Goal: Transaction & Acquisition: Purchase product/service

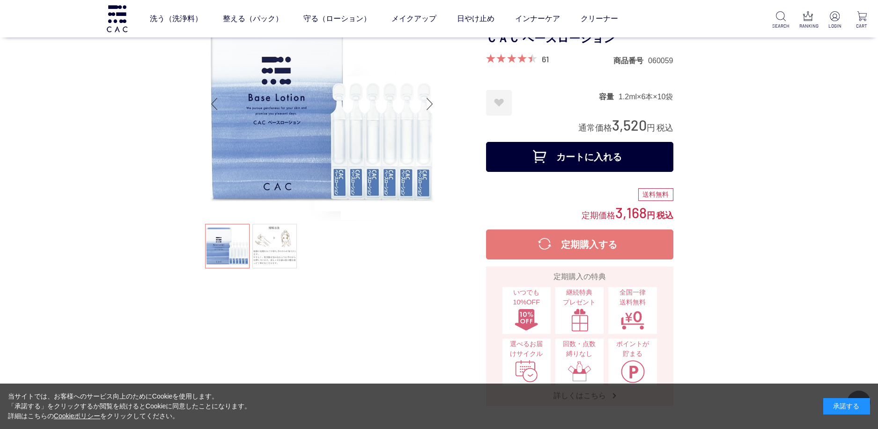
scroll to position [94, 0]
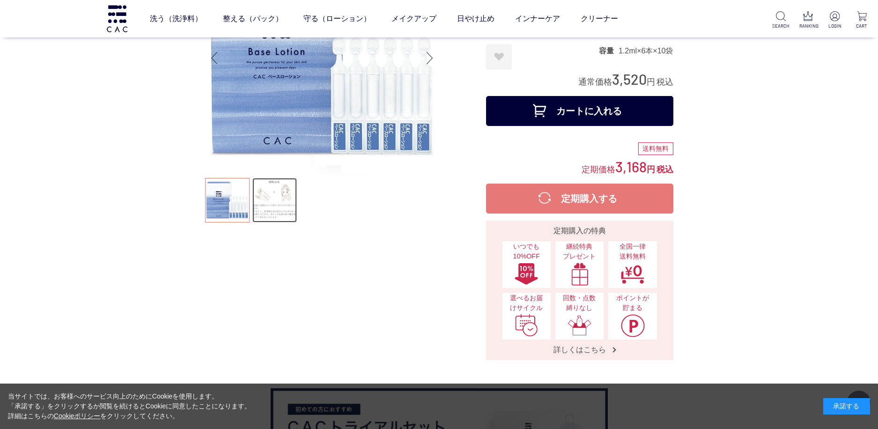
click at [273, 205] on link at bounding box center [274, 200] width 44 height 44
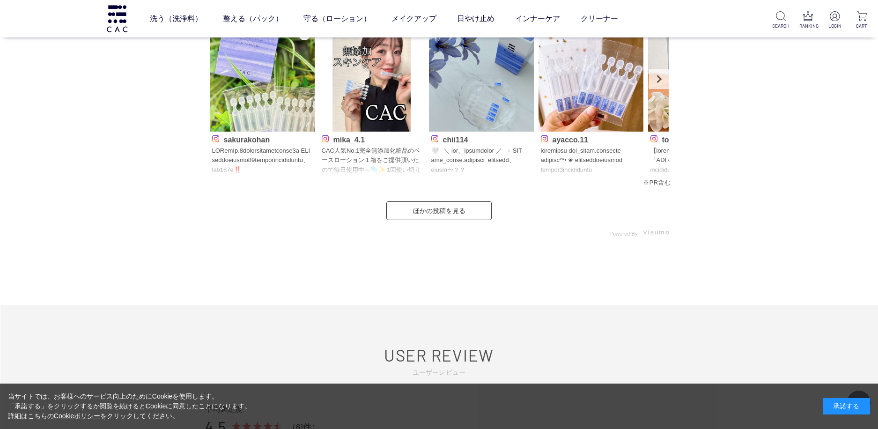
scroll to position [4636, 0]
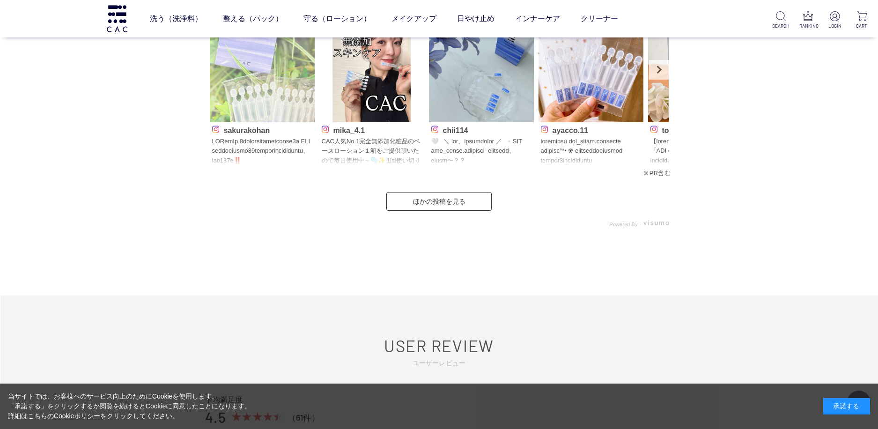
click at [257, 76] on img at bounding box center [262, 69] width 105 height 105
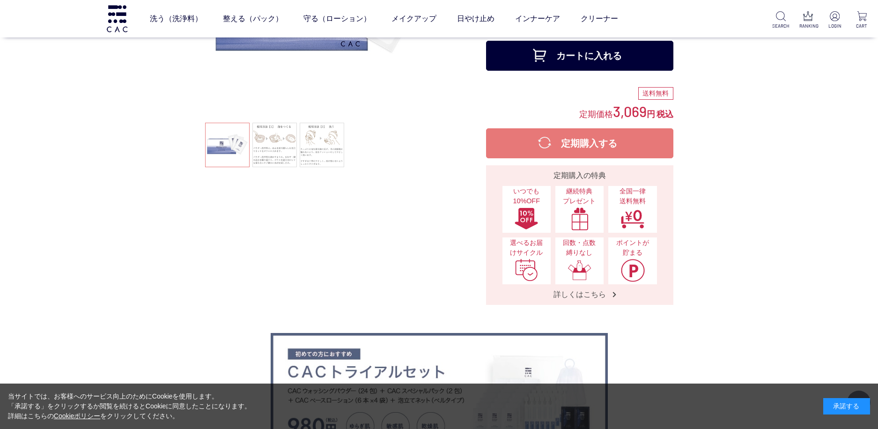
scroll to position [187, 0]
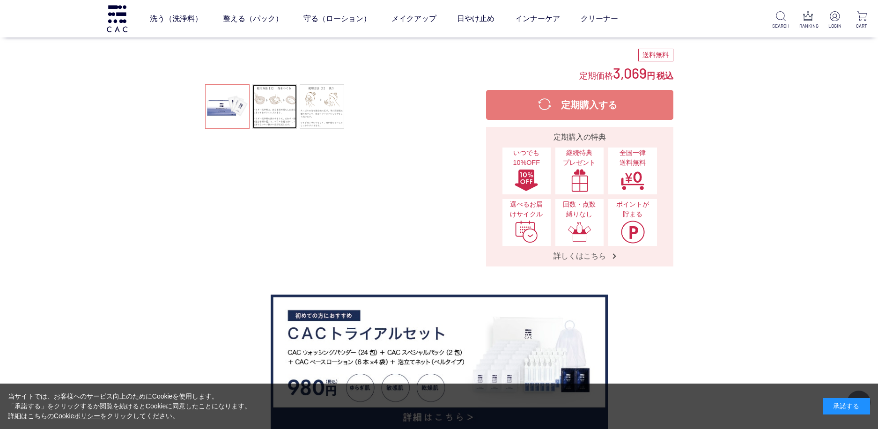
click at [279, 108] on link at bounding box center [274, 106] width 44 height 44
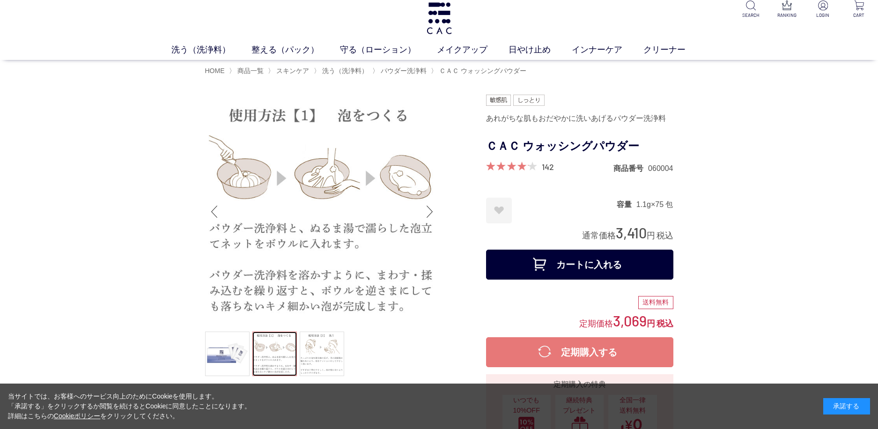
scroll to position [0, 0]
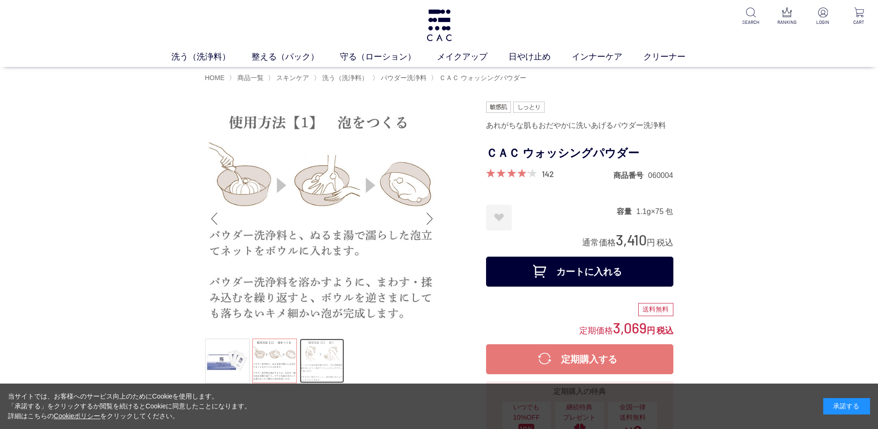
click at [325, 350] on link at bounding box center [322, 361] width 44 height 44
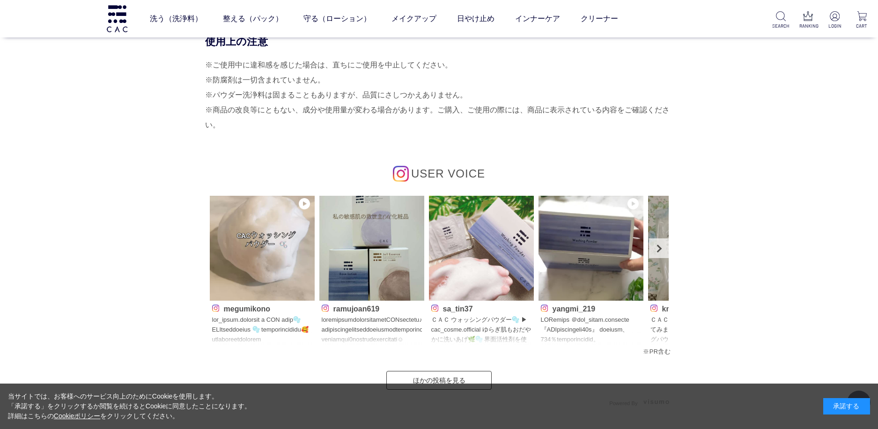
scroll to position [4308, 0]
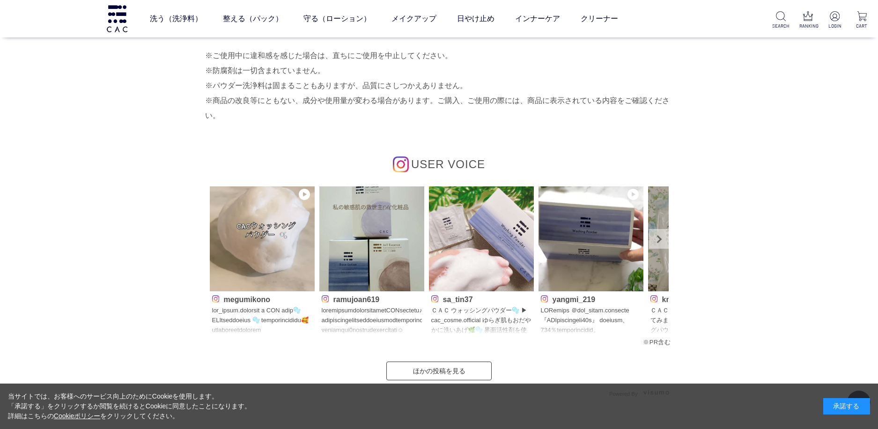
click at [662, 236] on link "Next" at bounding box center [659, 239] width 20 height 20
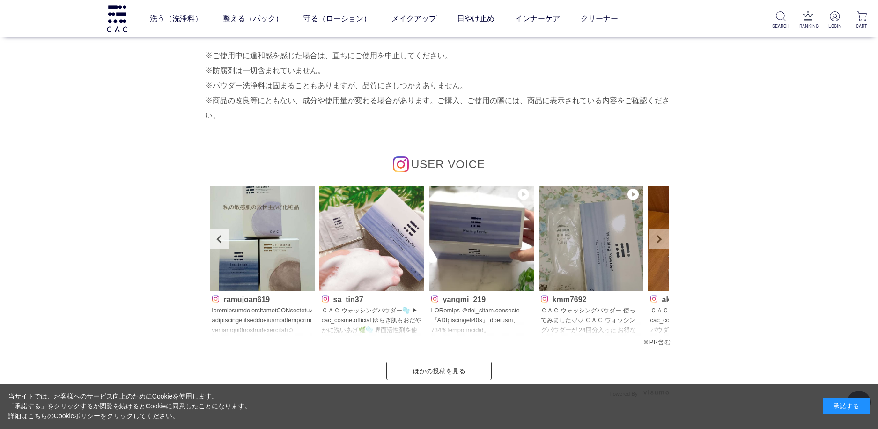
click at [664, 239] on link "Next" at bounding box center [659, 239] width 20 height 20
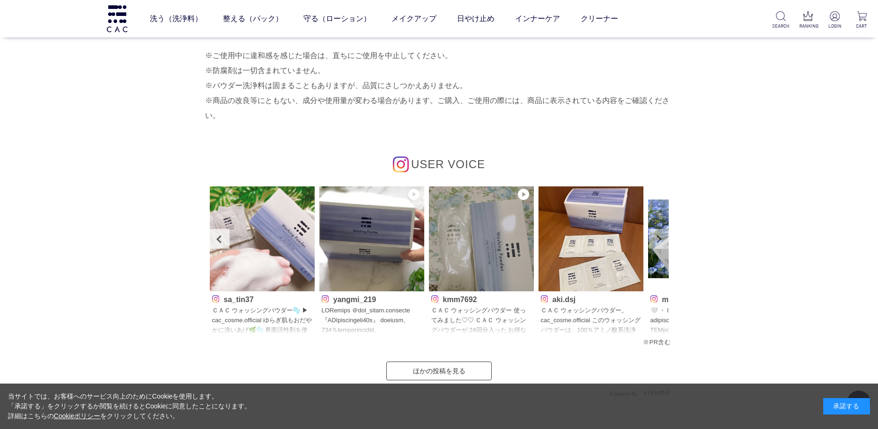
click at [665, 239] on link "Next" at bounding box center [659, 239] width 20 height 20
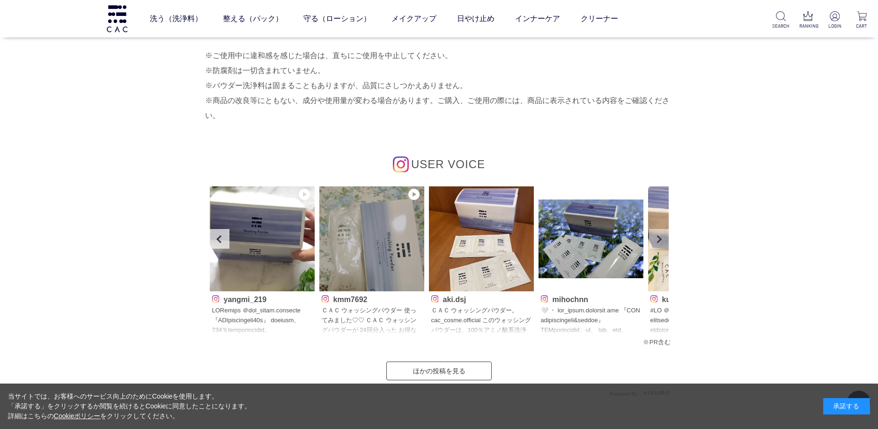
click at [663, 239] on link "Next" at bounding box center [659, 239] width 20 height 20
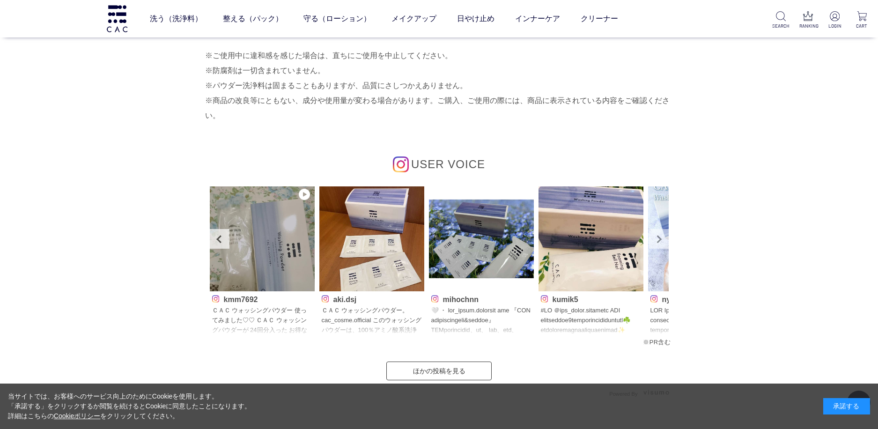
click at [663, 239] on link "Next" at bounding box center [659, 239] width 20 height 20
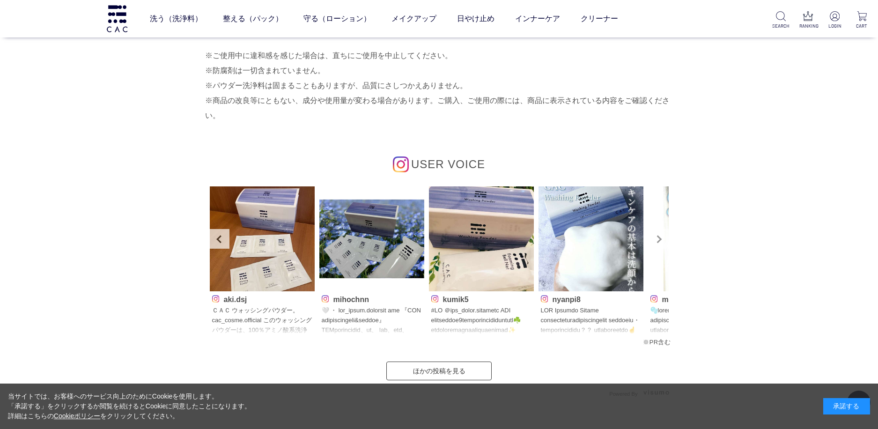
click at [656, 238] on link "Next" at bounding box center [659, 239] width 20 height 20
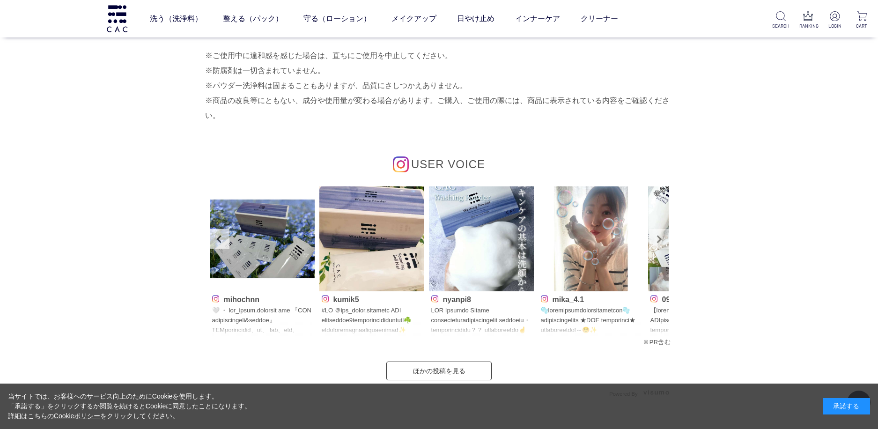
click at [661, 236] on link "Next" at bounding box center [659, 239] width 20 height 20
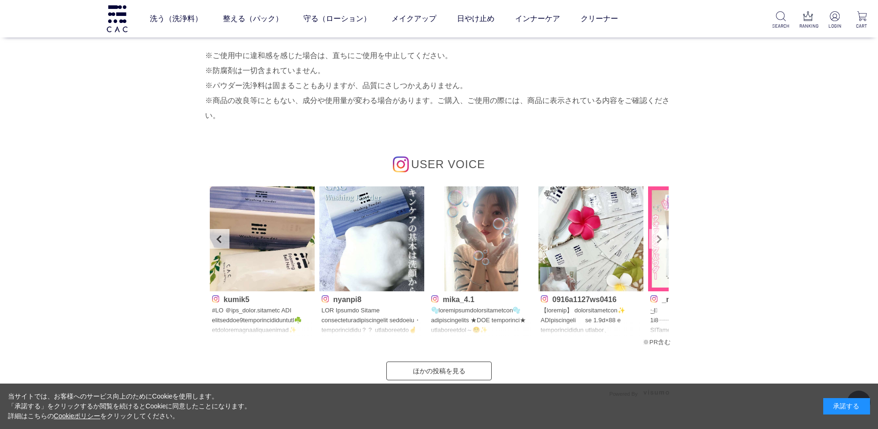
click at [660, 238] on link "Next" at bounding box center [659, 239] width 20 height 20
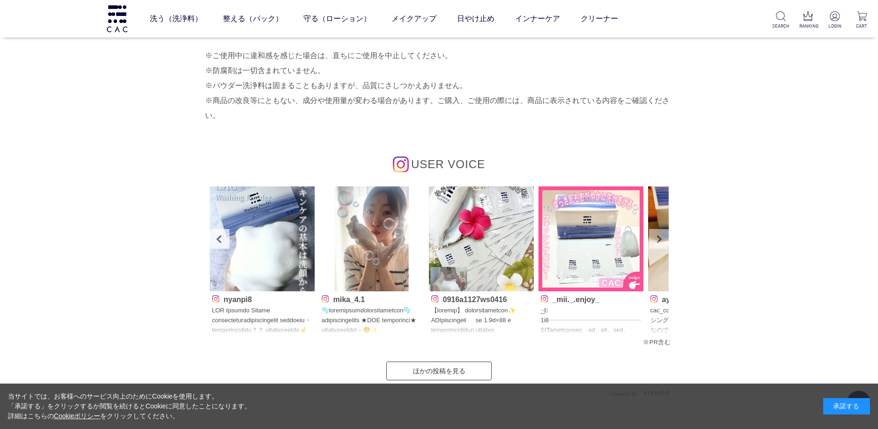
click at [660, 240] on link "Next" at bounding box center [659, 239] width 20 height 20
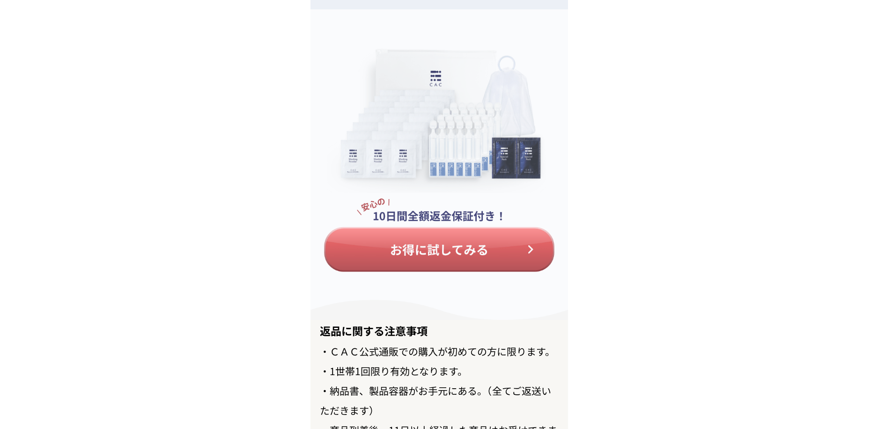
scroll to position [10328, 0]
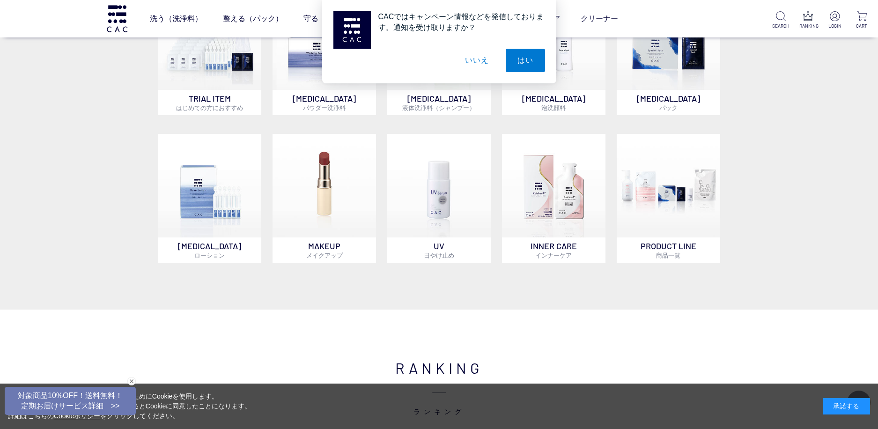
scroll to position [562, 0]
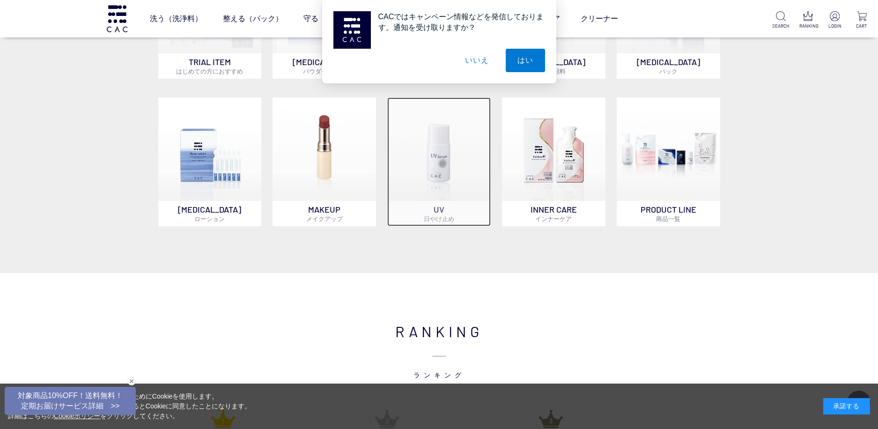
click at [437, 156] on img at bounding box center [438, 148] width 103 height 103
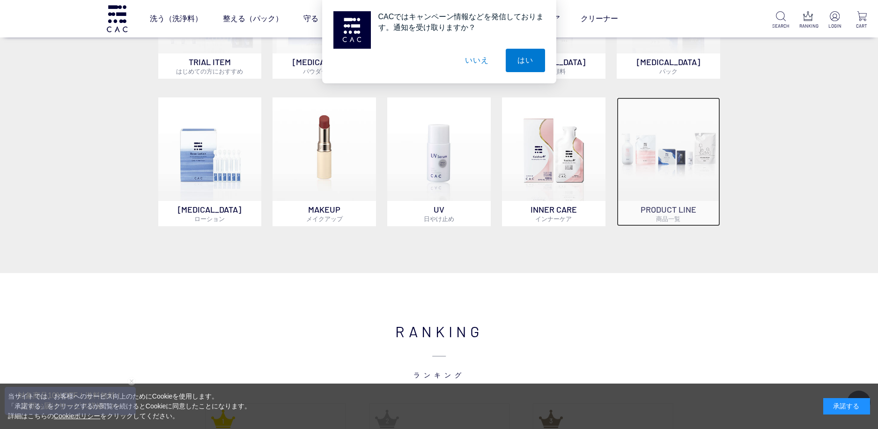
click at [657, 155] on img at bounding box center [668, 148] width 103 height 103
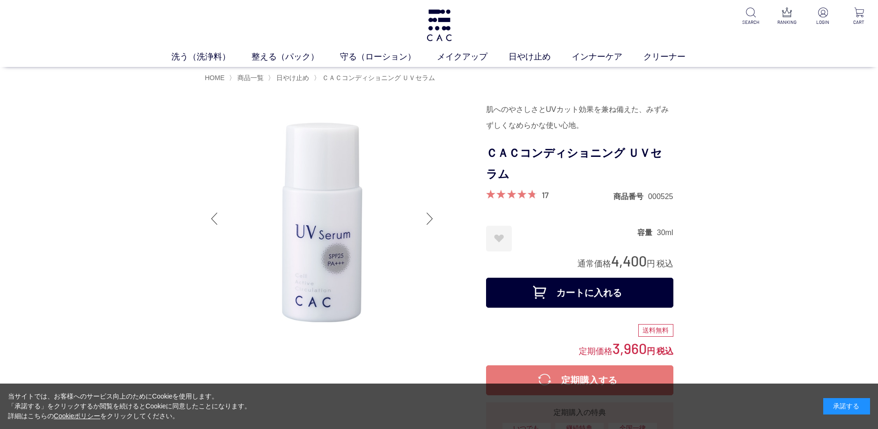
click at [429, 217] on div at bounding box center [430, 218] width 19 height 37
click at [429, 218] on div at bounding box center [430, 218] width 19 height 37
click at [211, 217] on div at bounding box center [214, 218] width 19 height 37
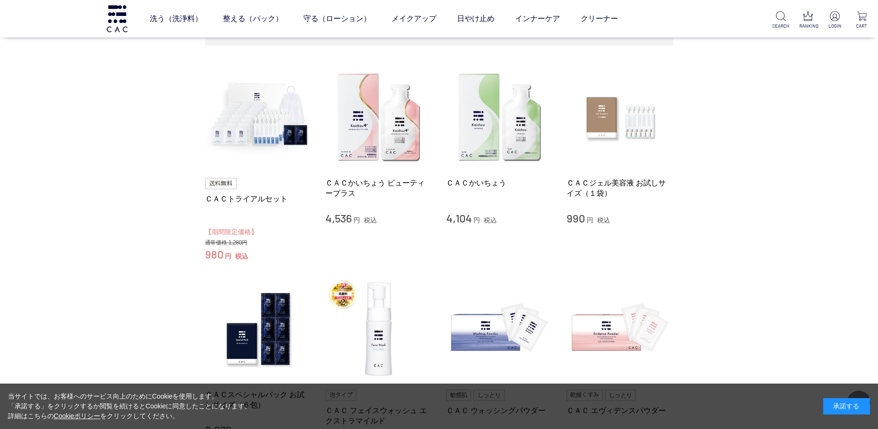
scroll to position [140, 0]
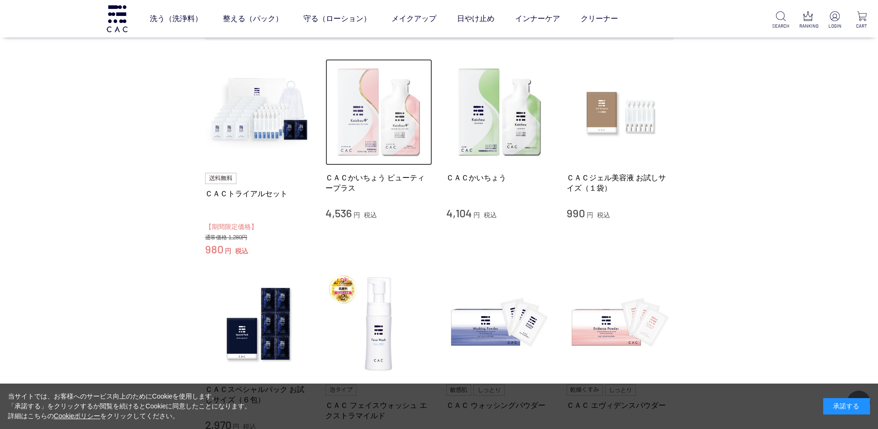
click at [369, 115] on img at bounding box center [378, 112] width 107 height 107
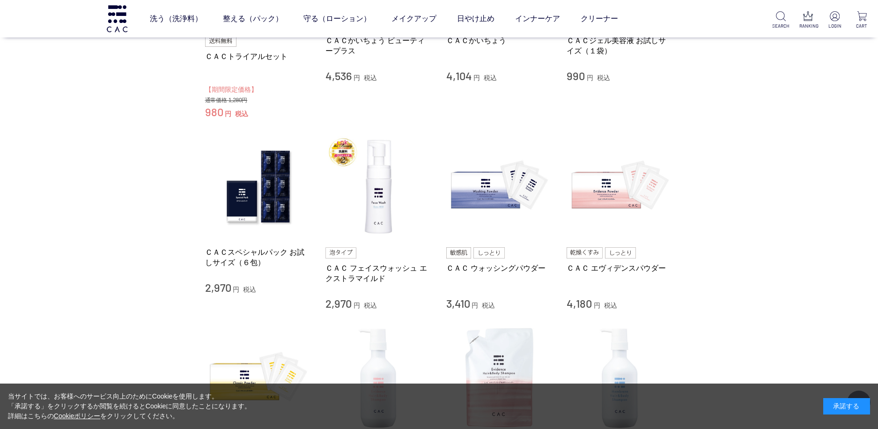
scroll to position [281, 0]
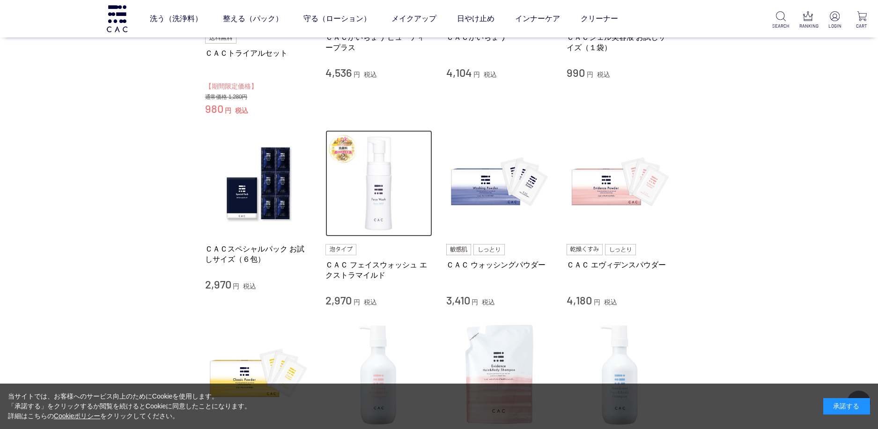
click at [377, 205] on img at bounding box center [378, 183] width 107 height 107
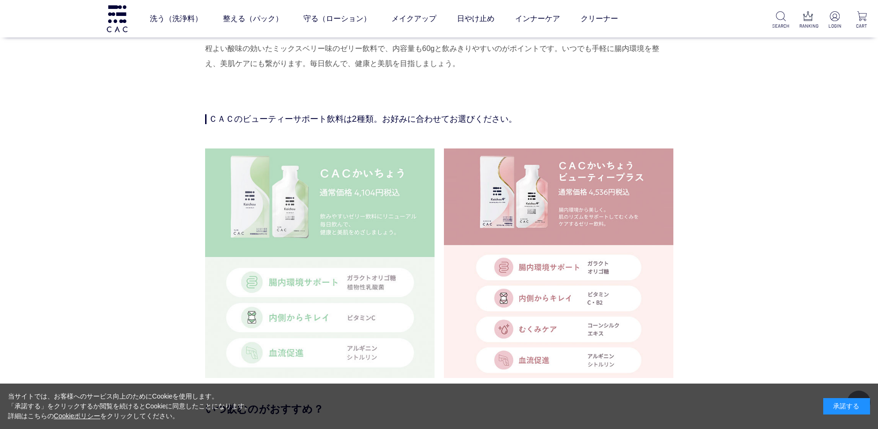
scroll to position [2201, 0]
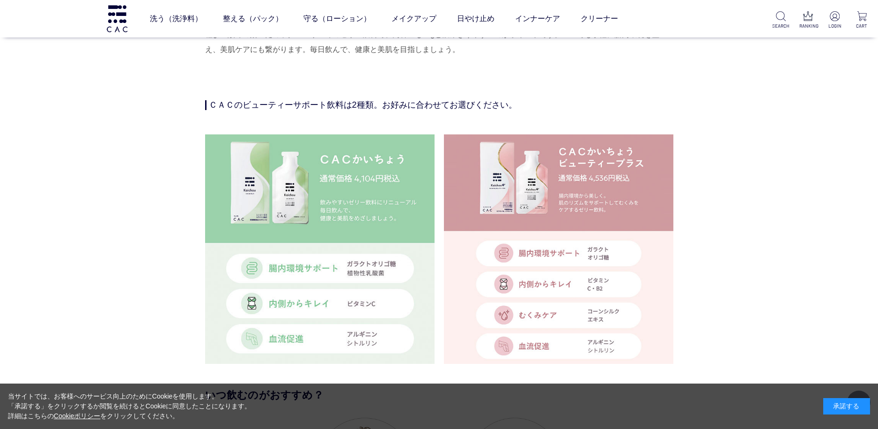
click at [569, 184] on img at bounding box center [558, 248] width 229 height 229
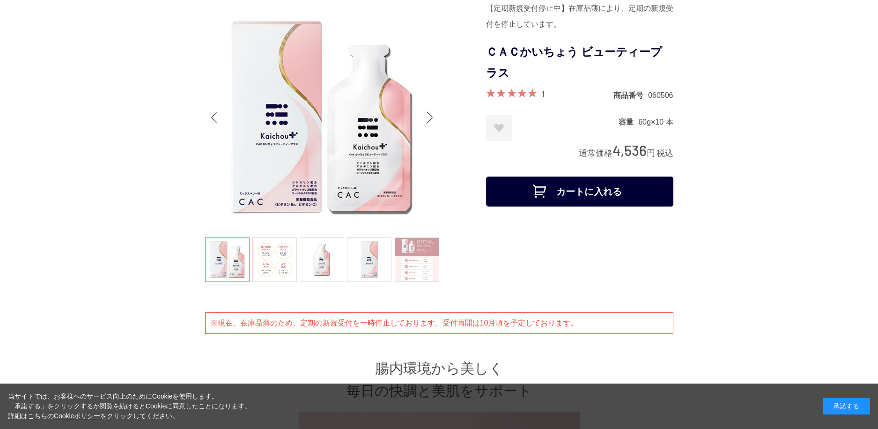
scroll to position [47, 0]
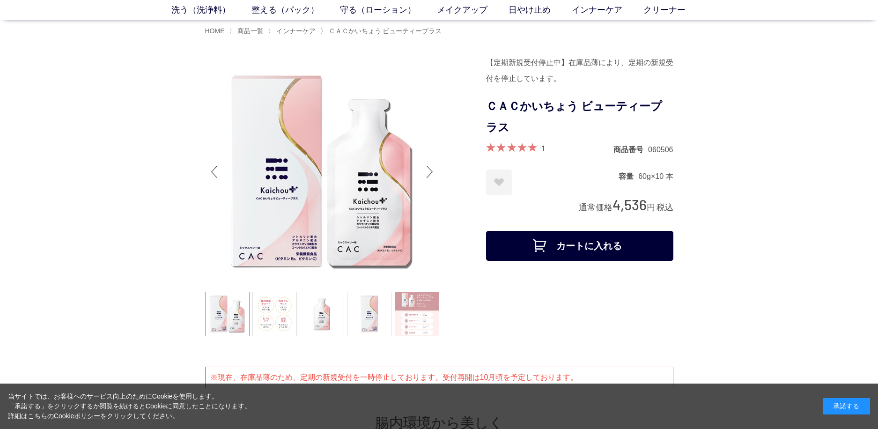
click at [427, 168] on div "Next slide" at bounding box center [430, 171] width 19 height 37
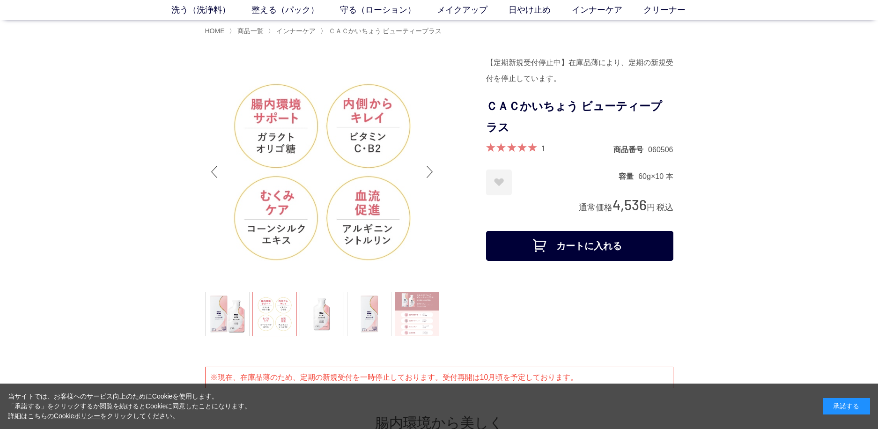
click at [429, 170] on div "Next slide" at bounding box center [430, 171] width 19 height 37
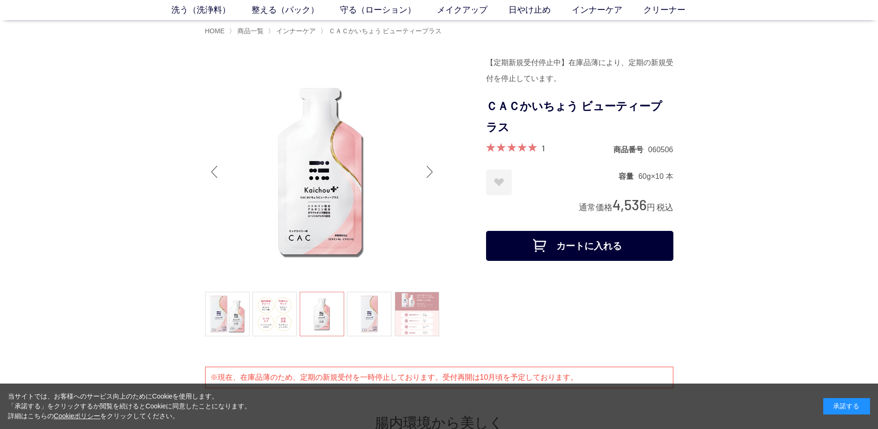
click at [429, 170] on div "Next slide" at bounding box center [430, 171] width 19 height 37
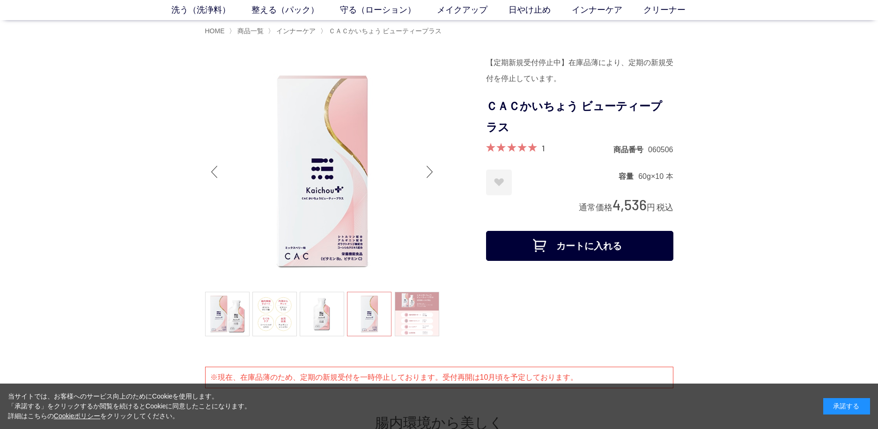
click at [425, 168] on div "Next slide" at bounding box center [430, 171] width 19 height 37
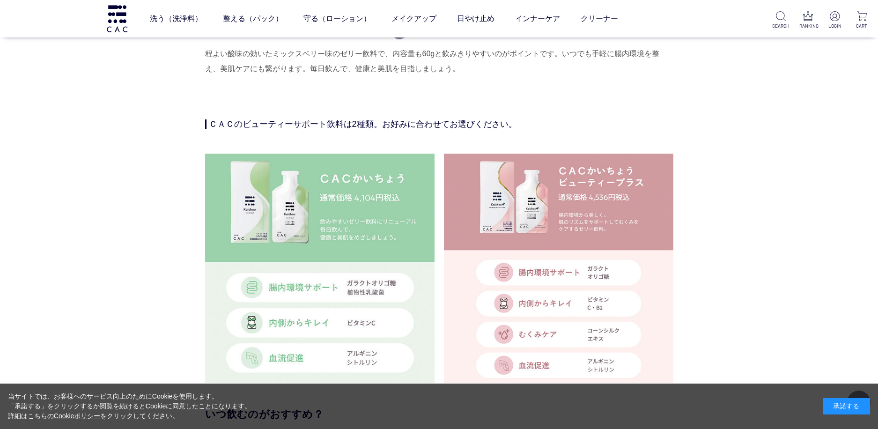
scroll to position [2295, 0]
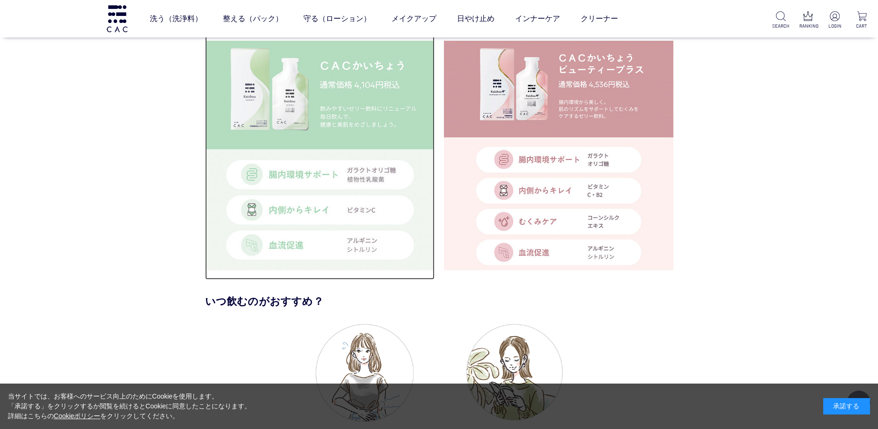
click at [297, 96] on img at bounding box center [319, 155] width 229 height 229
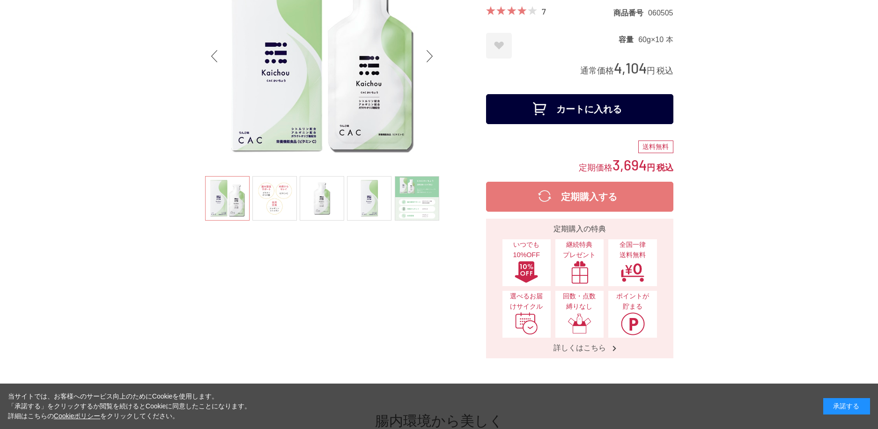
scroll to position [187, 0]
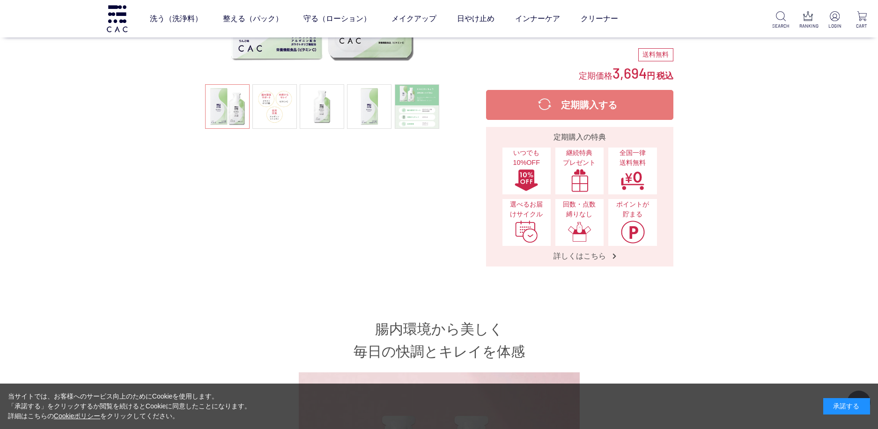
click at [578, 107] on button "定期購入する" at bounding box center [579, 105] width 187 height 30
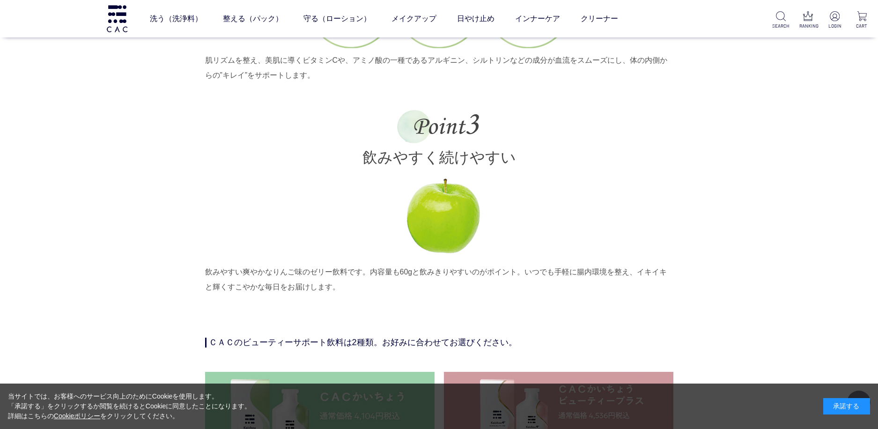
scroll to position [2014, 0]
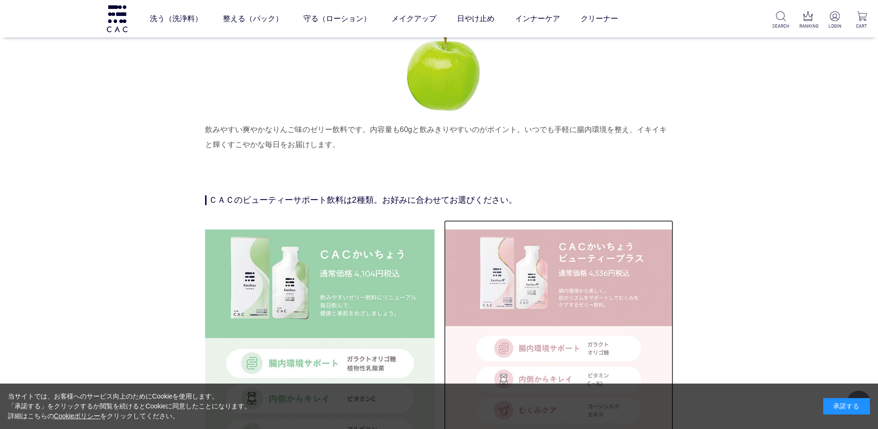
click at [519, 268] on img at bounding box center [558, 343] width 229 height 229
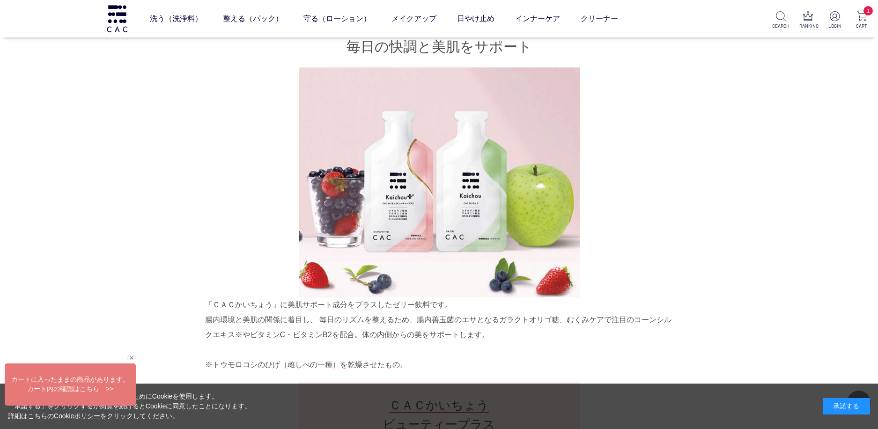
scroll to position [281, 0]
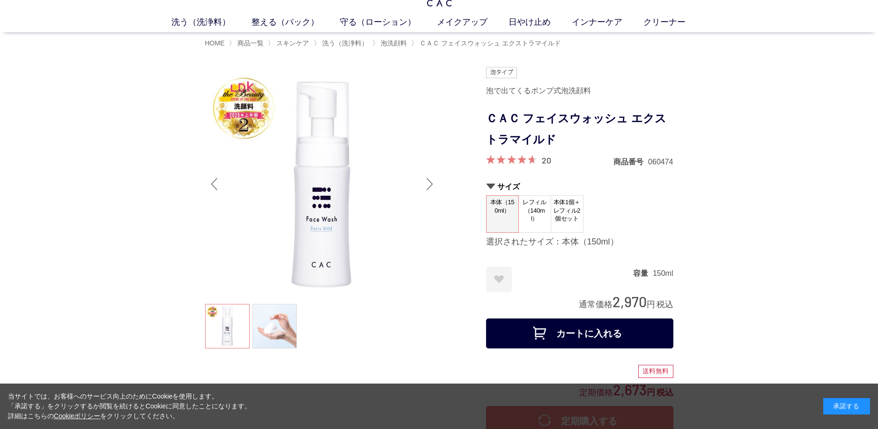
scroll to position [94, 0]
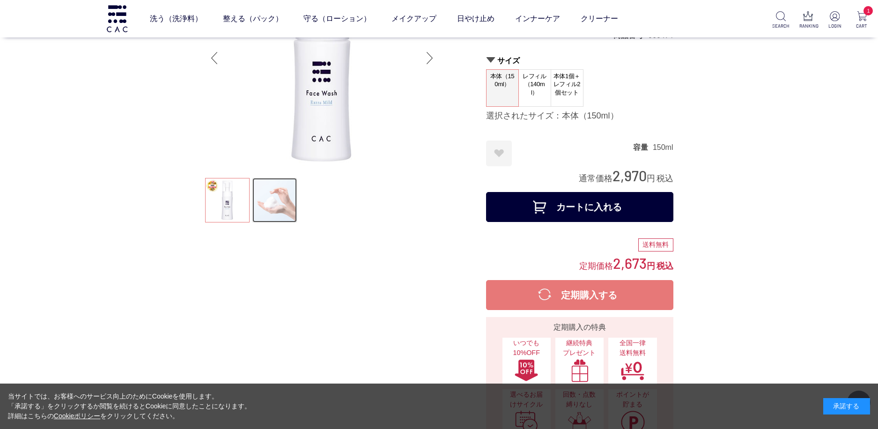
click at [274, 203] on link at bounding box center [274, 200] width 44 height 44
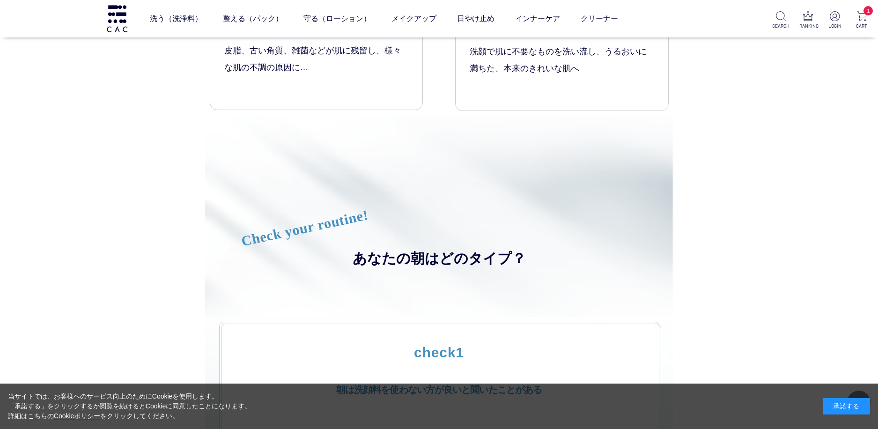
scroll to position [1686, 0]
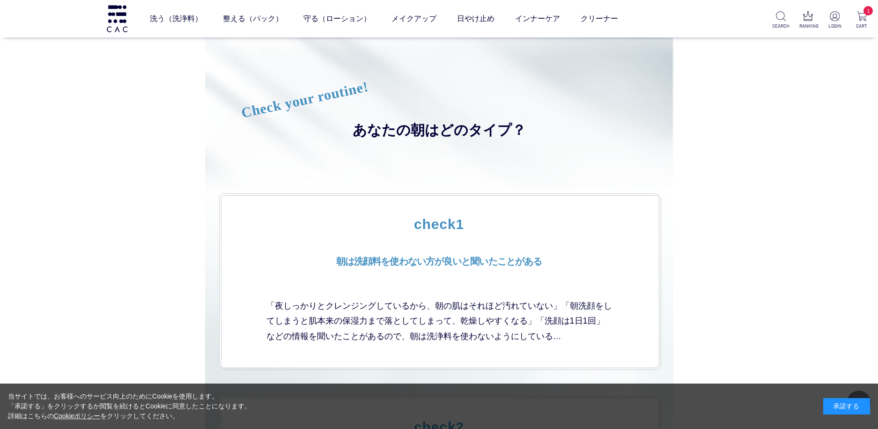
click at [466, 258] on div "check1 朝は洗顔料を使わない方が良いと 聞いたことがある 「夜しっかりとクレンジングしているから、朝の肌はそれほど汚れていない」「朝洗顔をしてしまうと肌…" at bounding box center [439, 280] width 440 height 174
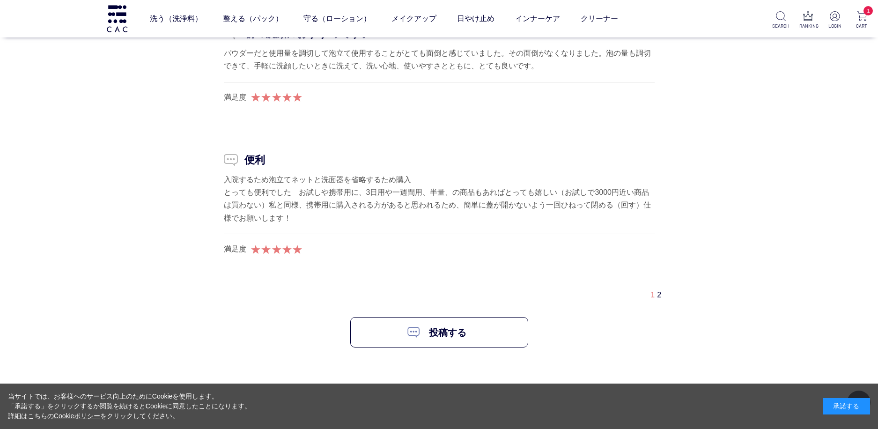
scroll to position [9365, 0]
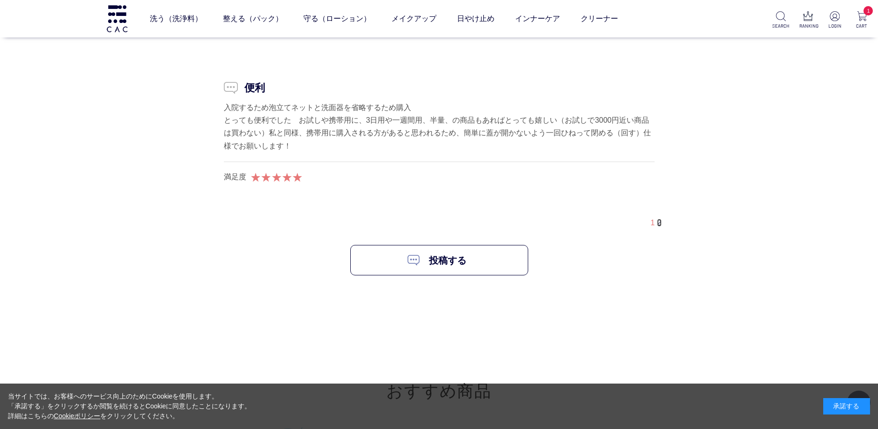
click at [659, 227] on link "2" at bounding box center [659, 223] width 4 height 8
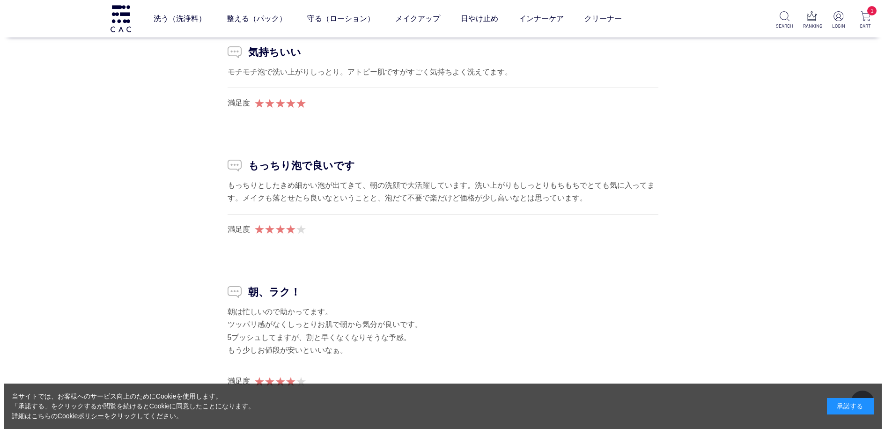
scroll to position [8022, 0]
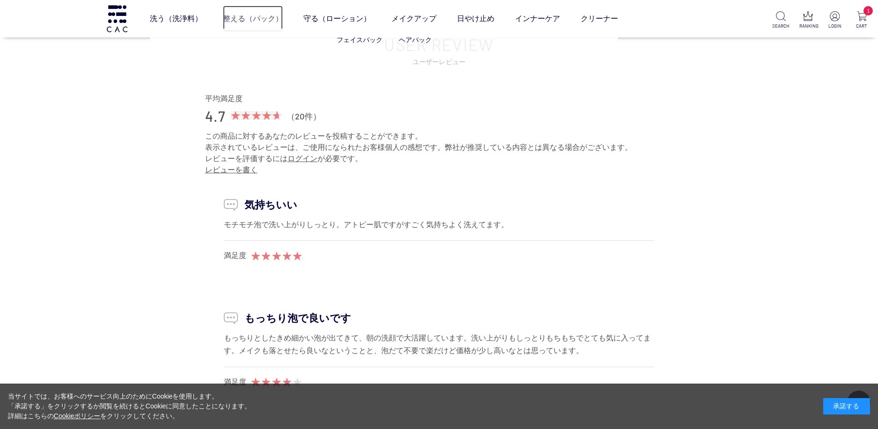
click at [253, 17] on link "整える（パック）" at bounding box center [253, 19] width 60 height 26
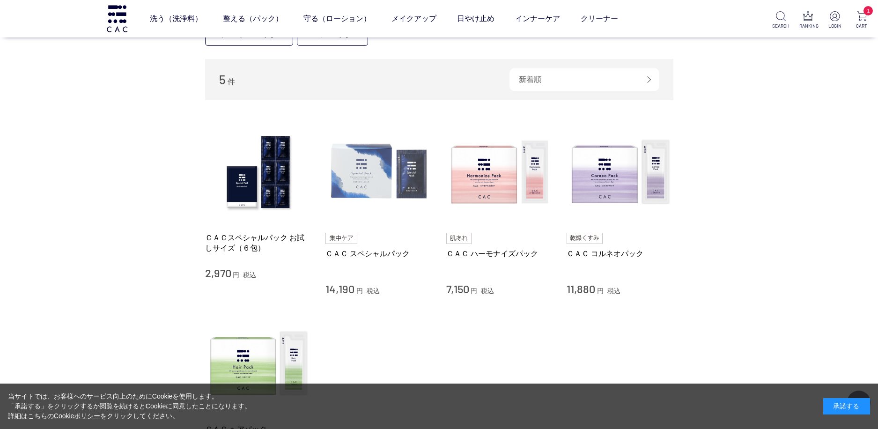
scroll to position [140, 0]
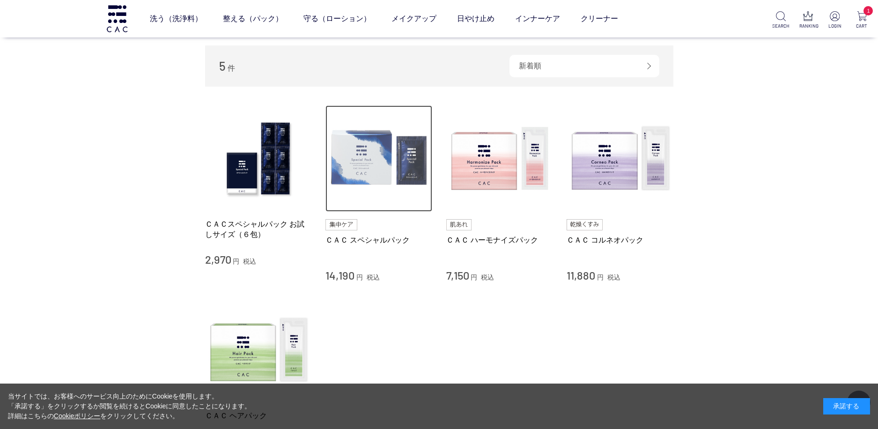
click at [366, 167] on img at bounding box center [378, 158] width 107 height 107
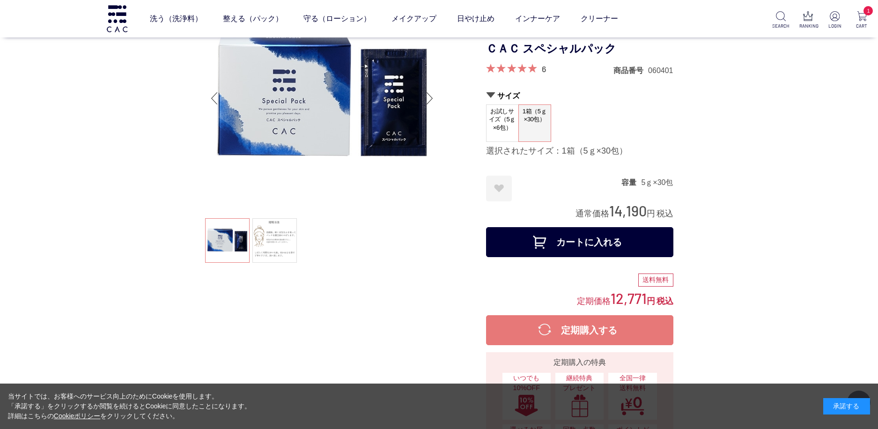
scroll to position [140, 0]
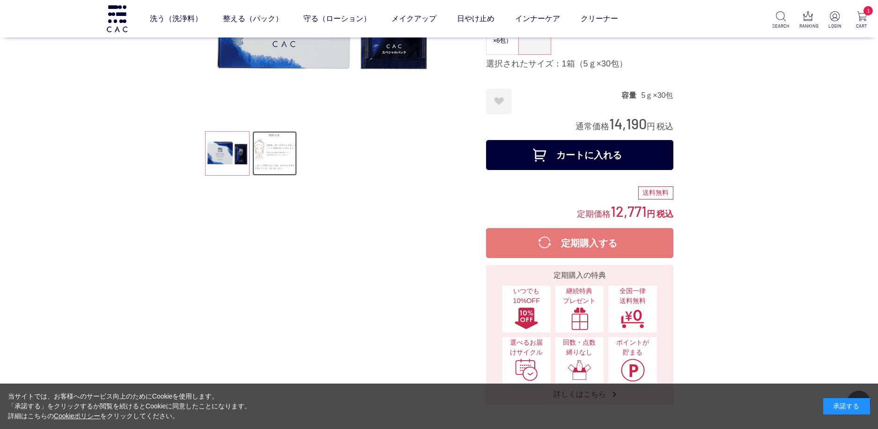
click at [279, 151] on link at bounding box center [274, 153] width 44 height 44
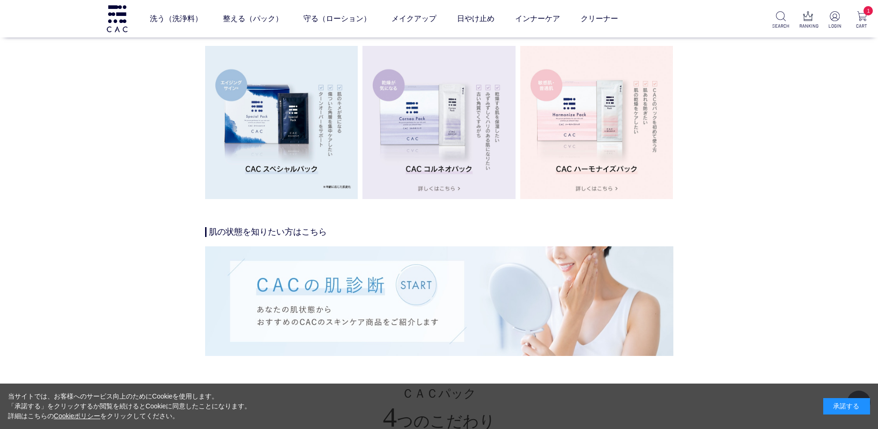
scroll to position [1826, 0]
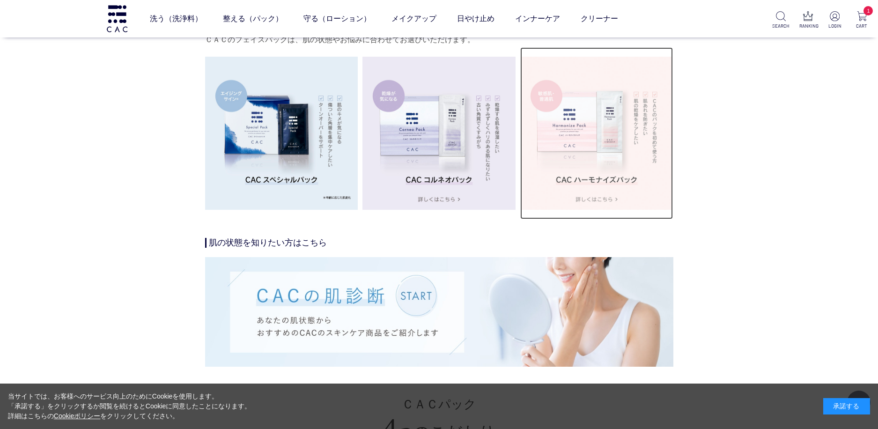
click at [586, 121] on img at bounding box center [596, 133] width 153 height 153
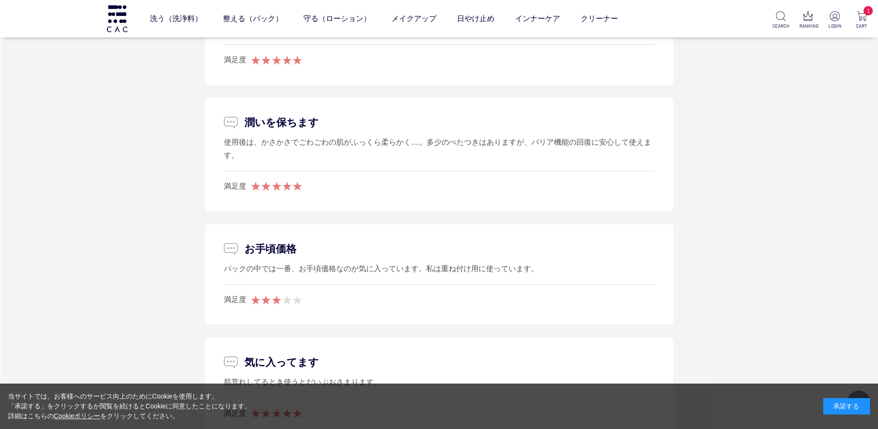
scroll to position [5011, 0]
